Goal: Transaction & Acquisition: Purchase product/service

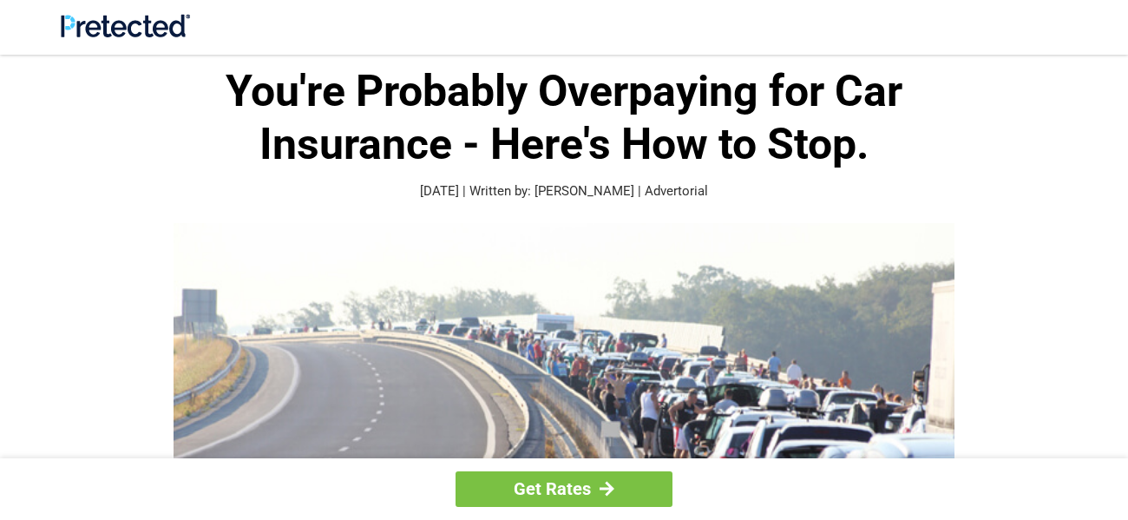
click at [572, 236] on img at bounding box center [563, 425] width 781 height 405
click at [431, 392] on img at bounding box center [563, 425] width 781 height 405
click at [578, 190] on p "[DATE] | Written by: [PERSON_NAME] | Advertorial" at bounding box center [563, 191] width 833 height 20
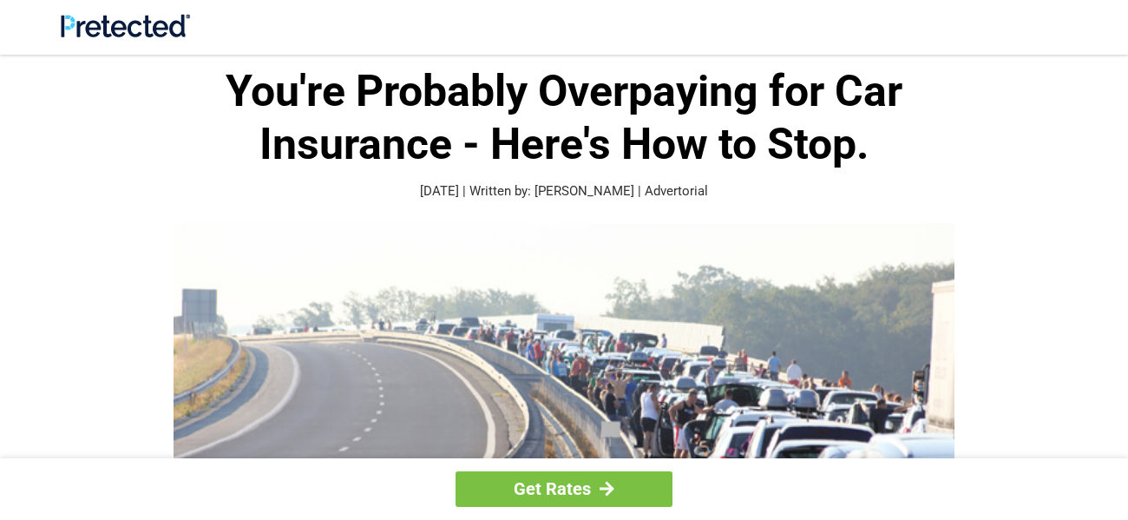
drag, startPoint x: 506, startPoint y: 241, endPoint x: 919, endPoint y: 139, distance: 425.4
click at [919, 139] on h1 "You're Probably Overpaying for Car Insurance - Here's How to Stop." at bounding box center [563, 118] width 833 height 106
click at [762, 481] on div "Get Rates" at bounding box center [564, 489] width 1128 height 62
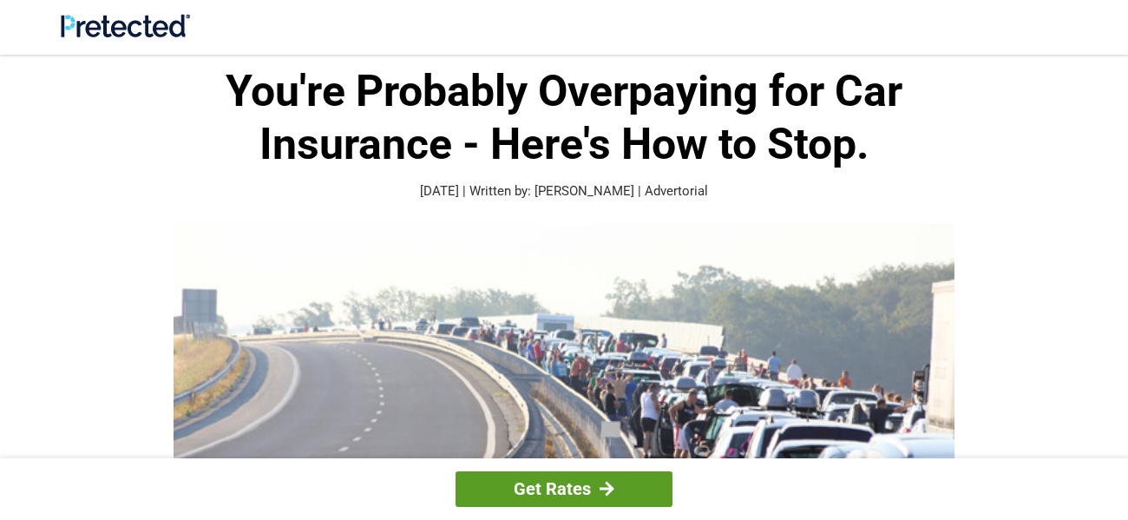
click at [592, 490] on link "Get Rates" at bounding box center [563, 489] width 217 height 36
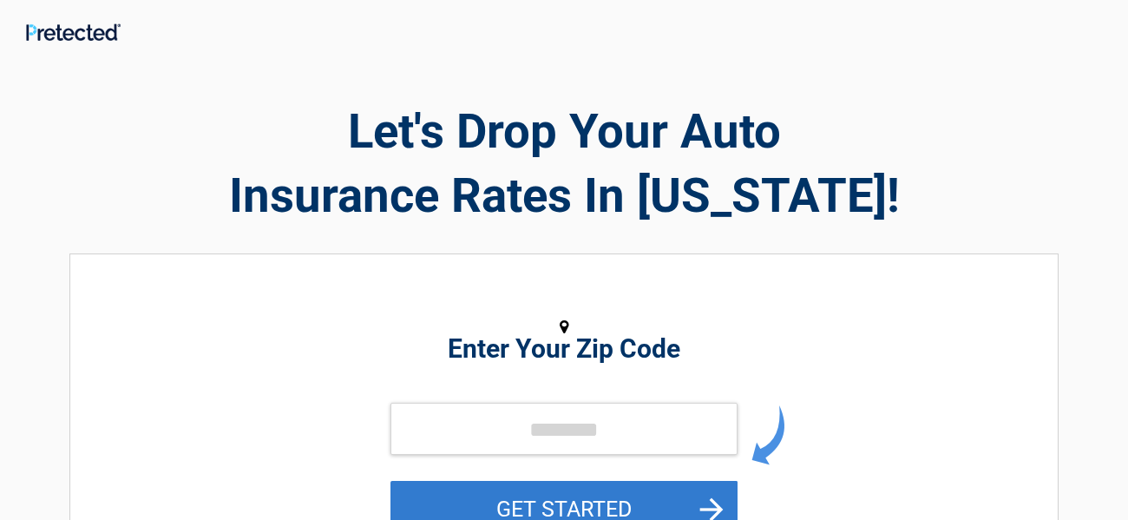
click at [592, 486] on button "GET STARTED" at bounding box center [563, 509] width 347 height 56
click at [707, 501] on button "GET STARTED" at bounding box center [563, 509] width 347 height 56
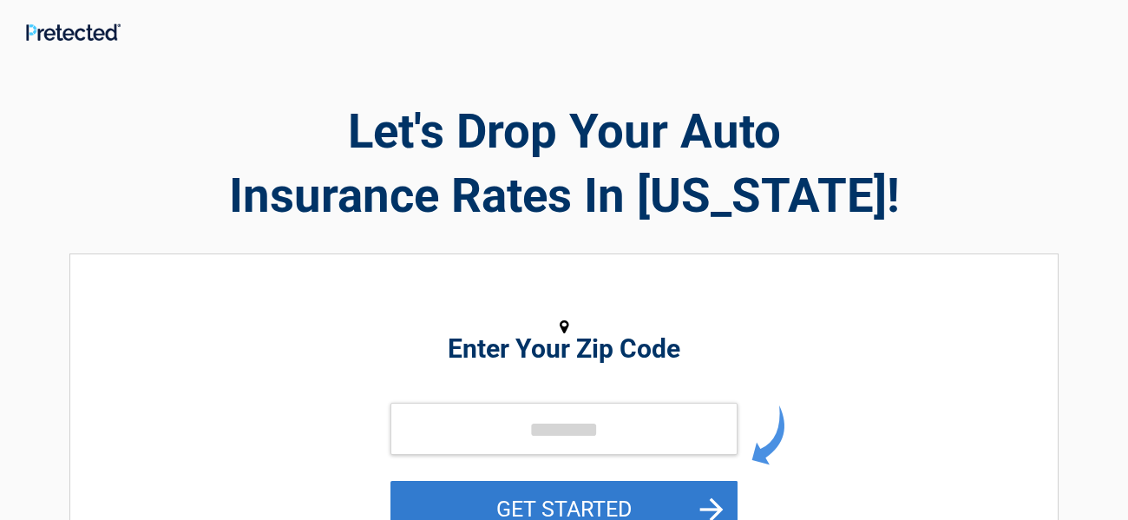
click at [707, 500] on button "GET STARTED" at bounding box center [563, 509] width 347 height 56
click at [707, 495] on button "GET STARTED" at bounding box center [563, 509] width 347 height 56
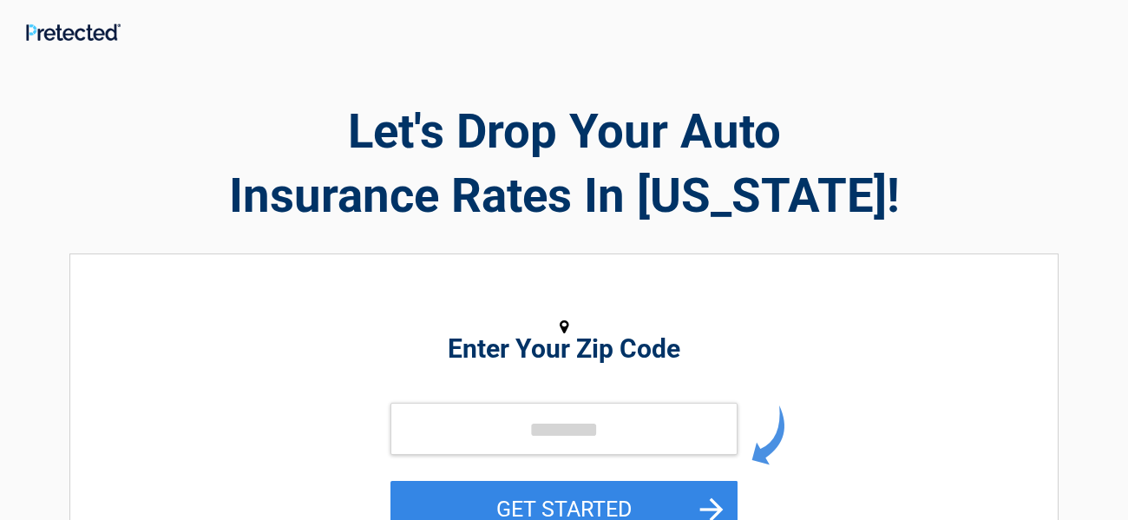
click at [73, 35] on img at bounding box center [73, 31] width 95 height 17
click at [725, 127] on h2 "Let's Drop Your Auto Insurance Rates In Vermont!" at bounding box center [563, 163] width 989 height 128
